Goal: Unclear

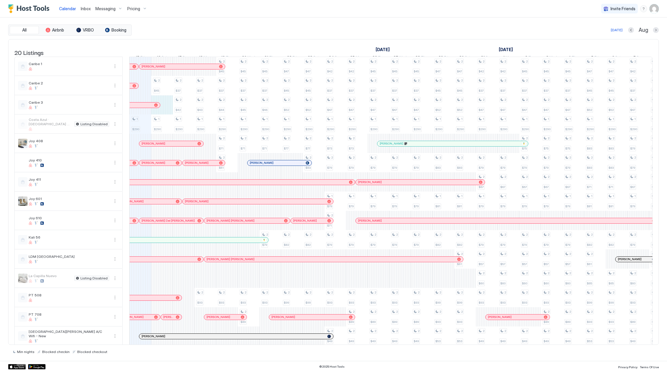
click at [171, 108] on div "1 $290 2 $41 2 $45 1 $290 2 $41 2 $37 2 $42 1 $290 2 $37 2 $37 2 $43 1 $290 2 $…" at bounding box center [497, 250] width 1384 height 386
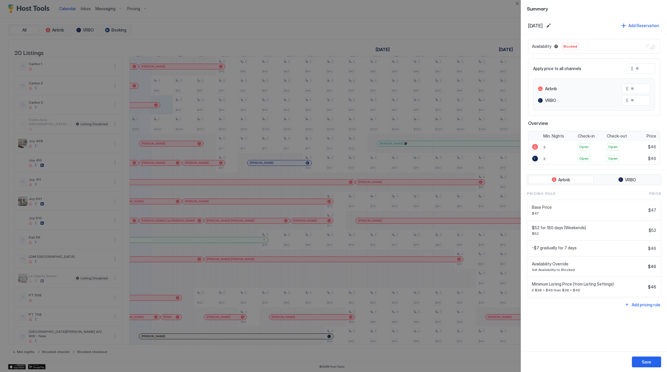
click at [231, 115] on div at bounding box center [333, 186] width 667 height 372
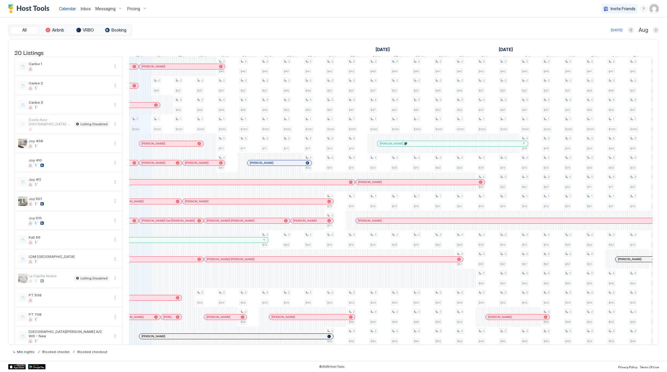
click at [401, 224] on div "[PERSON_NAME]" at bounding box center [506, 220] width 302 height 5
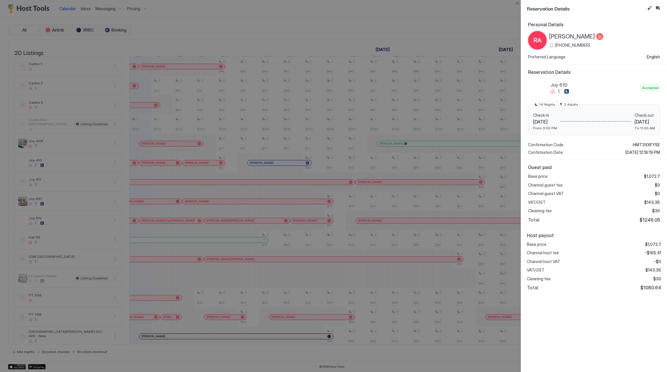
click at [461, 98] on div at bounding box center [333, 186] width 667 height 372
